Goal: Answer question/provide support: Share knowledge or assist other users

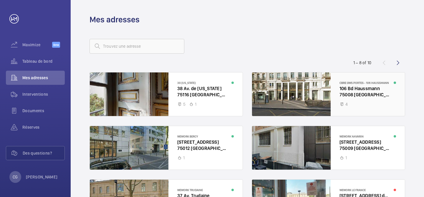
click at [366, 99] on div at bounding box center [328, 94] width 153 height 44
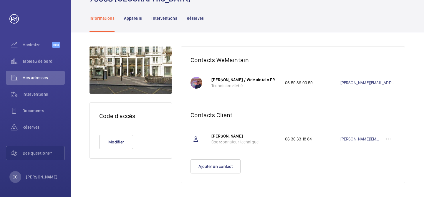
scroll to position [44, 0]
click at [388, 140] on wm-front-icon-button at bounding box center [389, 139] width 14 height 14
click at [375, 169] on p "Supprimer" at bounding box center [378, 168] width 23 height 6
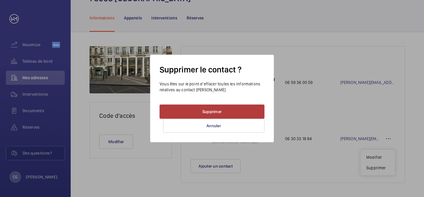
click at [233, 112] on button "Supprimer" at bounding box center [212, 112] width 105 height 14
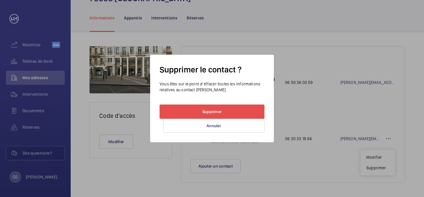
scroll to position [27, 0]
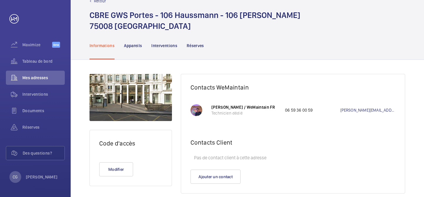
scroll to position [27, 0]
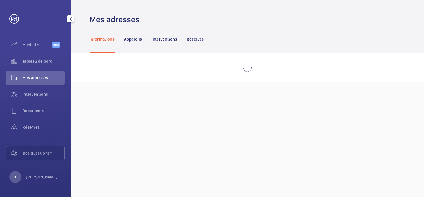
click at [46, 75] on span "Mes adresses" at bounding box center [43, 78] width 42 height 6
click at [131, 42] on p "Appareils" at bounding box center [133, 39] width 18 height 6
click at [103, 38] on p "Informations" at bounding box center [102, 39] width 25 height 6
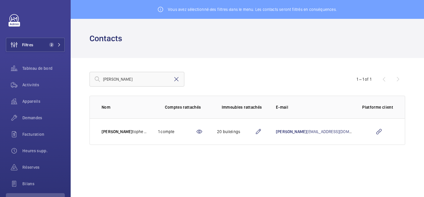
click at [178, 80] on mat-icon at bounding box center [176, 79] width 7 height 7
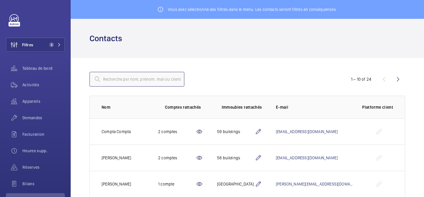
click at [155, 79] on input "text" at bounding box center [137, 79] width 95 height 15
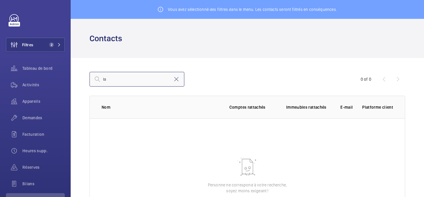
type input "l"
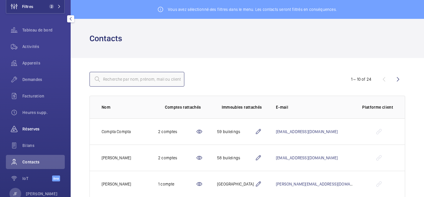
scroll to position [52, 0]
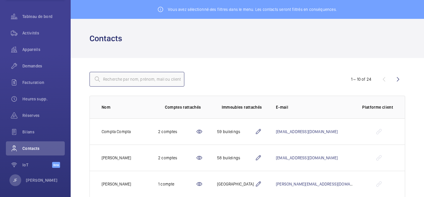
click at [144, 78] on input "text" at bounding box center [137, 79] width 95 height 15
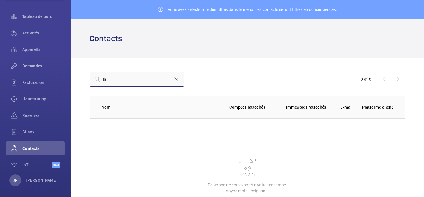
type input "l"
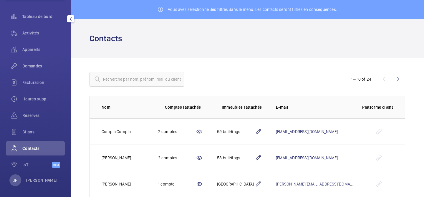
click at [37, 146] on span "Contacts" at bounding box center [43, 149] width 42 height 6
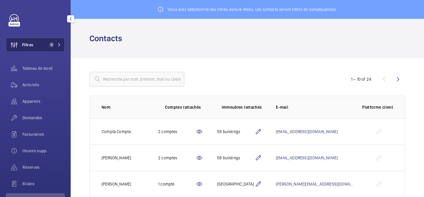
click at [59, 46] on mat-icon at bounding box center [59, 45] width 4 height 4
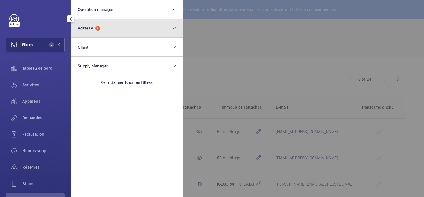
click at [116, 34] on button "Adresse 2" at bounding box center [127, 28] width 112 height 19
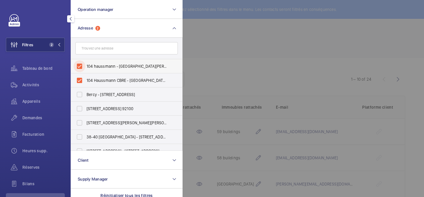
click at [81, 69] on input "104 haussmann - 104 Bd Haussmann, PARIS 75008" at bounding box center [80, 66] width 12 height 12
checkbox input "false"
click at [81, 79] on input "104 Haussmann CBRE - 104 Bd Haussmann, PARIS 75008" at bounding box center [80, 81] width 12 height 12
checkbox input "false"
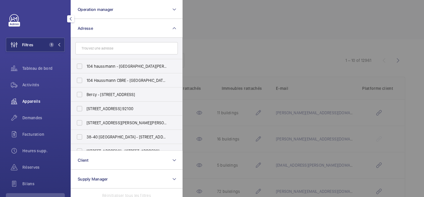
click at [53, 108] on div "Appareils" at bounding box center [35, 101] width 59 height 14
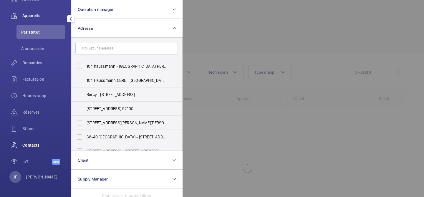
click at [34, 145] on span "Contacts" at bounding box center [43, 145] width 42 height 6
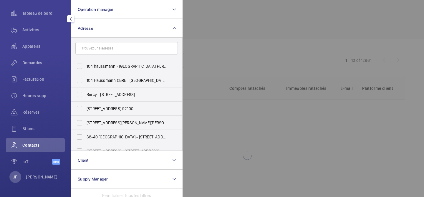
scroll to position [55, 0]
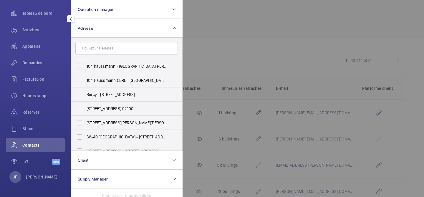
click at [212, 66] on div at bounding box center [395, 98] width 424 height 197
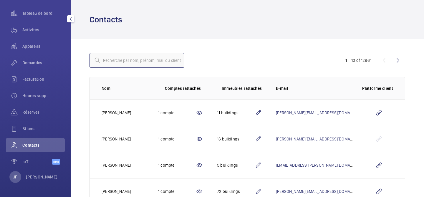
click at [155, 60] on input "text" at bounding box center [137, 60] width 95 height 15
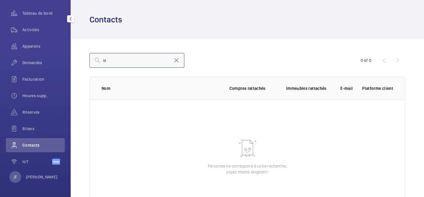
type input "l"
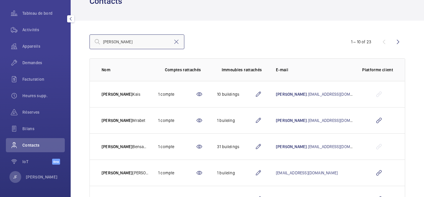
scroll to position [17, 0]
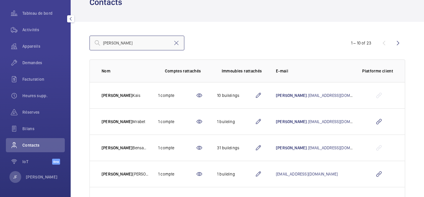
click at [134, 46] on input "karim" at bounding box center [137, 43] width 95 height 15
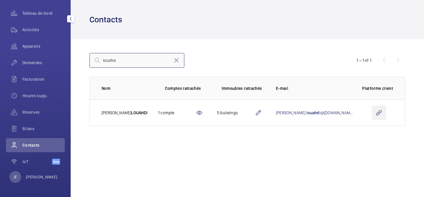
type input "louahd"
click at [380, 115] on wm-front-icon-button at bounding box center [379, 113] width 14 height 14
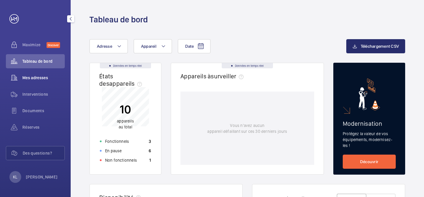
click at [33, 80] on span "Mes adresses" at bounding box center [43, 78] width 42 height 6
